Goal: Check status: Check status

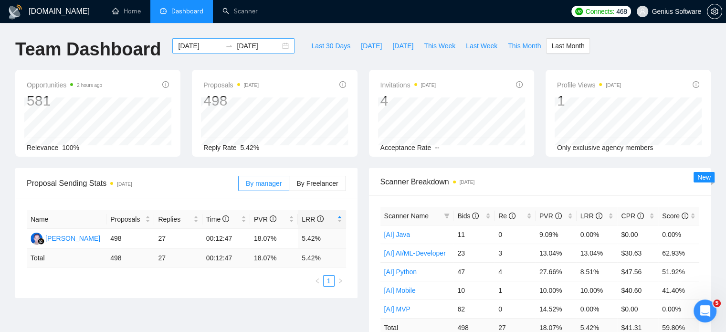
click at [189, 46] on input "[DATE]" at bounding box center [199, 46] width 43 height 10
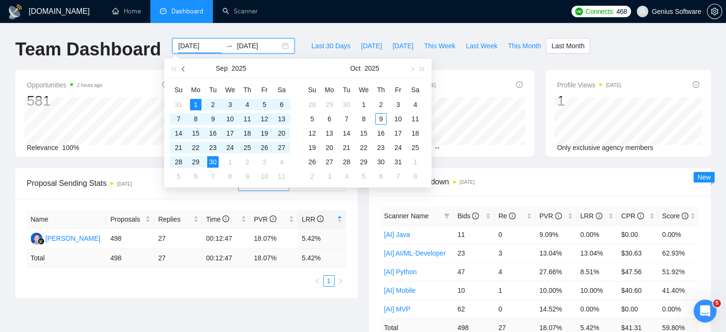
click at [183, 67] on span "button" at bounding box center [184, 68] width 5 height 5
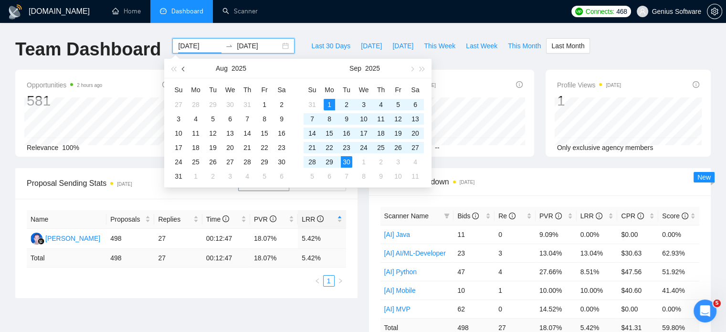
click at [183, 67] on span "button" at bounding box center [184, 68] width 5 height 5
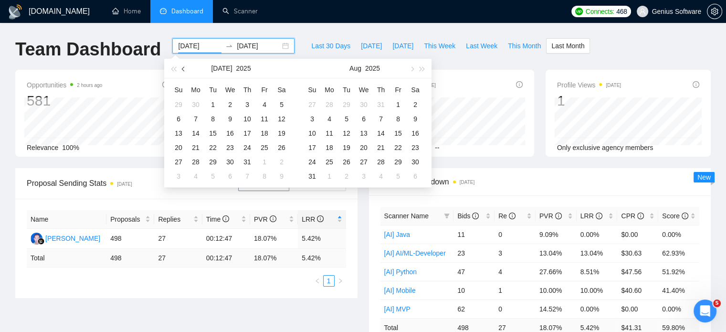
click at [183, 67] on span "button" at bounding box center [184, 68] width 5 height 5
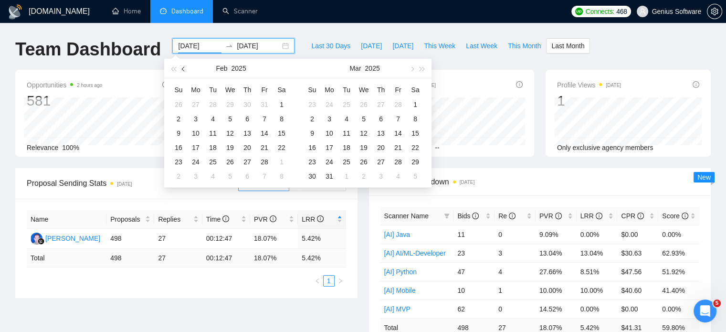
click at [183, 67] on span "button" at bounding box center [184, 68] width 5 height 5
type input "[DATE]"
click at [229, 104] on div "1" at bounding box center [229, 104] width 11 height 11
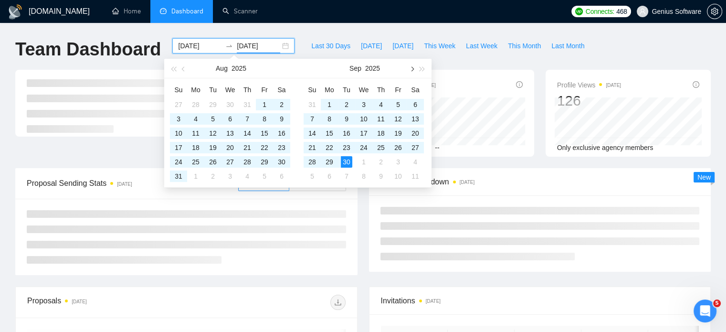
click at [413, 69] on span "button" at bounding box center [411, 68] width 5 height 5
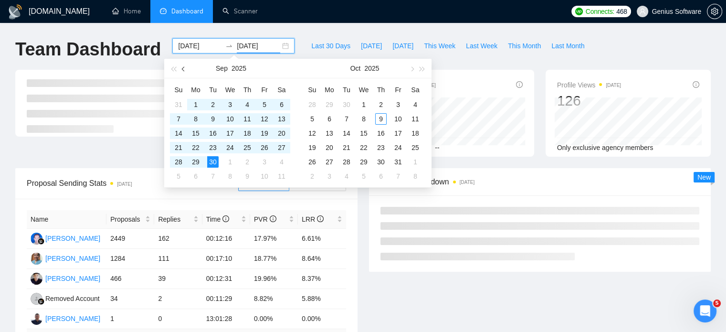
click at [184, 70] on span "button" at bounding box center [184, 68] width 5 height 5
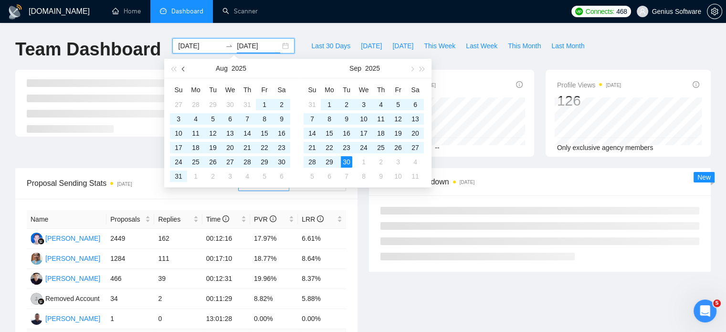
click at [184, 70] on span "button" at bounding box center [184, 68] width 5 height 5
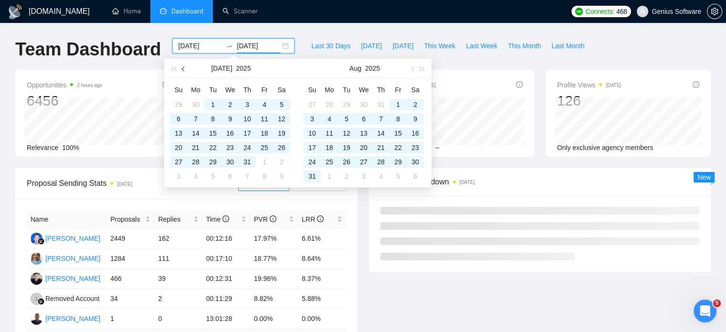
click at [184, 70] on span "button" at bounding box center [184, 68] width 5 height 5
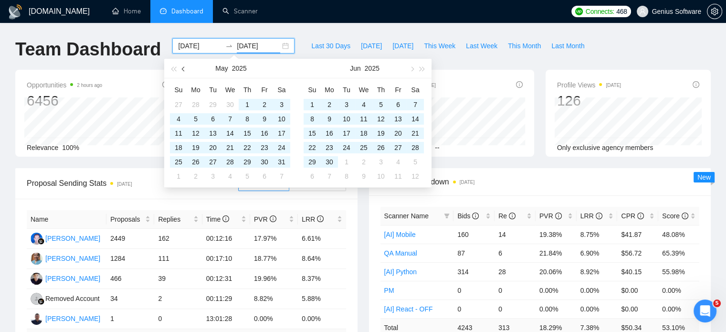
click at [184, 70] on span "button" at bounding box center [184, 68] width 5 height 5
click at [183, 68] on span "button" at bounding box center [184, 68] width 5 height 5
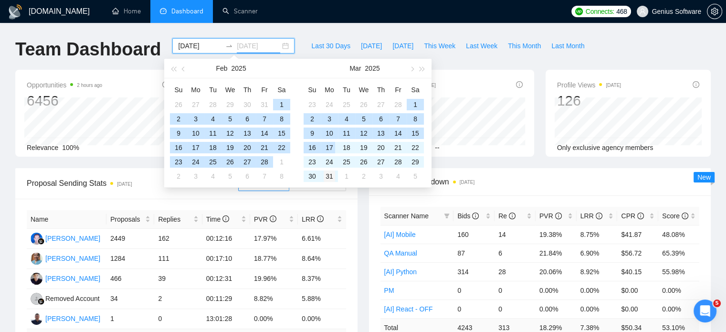
type input "[DATE]"
click at [332, 176] on div "31" at bounding box center [328, 175] width 11 height 11
